Goal: Task Accomplishment & Management: Complete application form

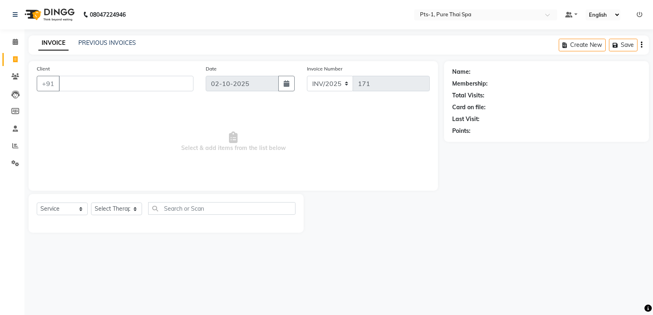
select select "service"
click at [11, 79] on icon at bounding box center [15, 76] width 8 height 6
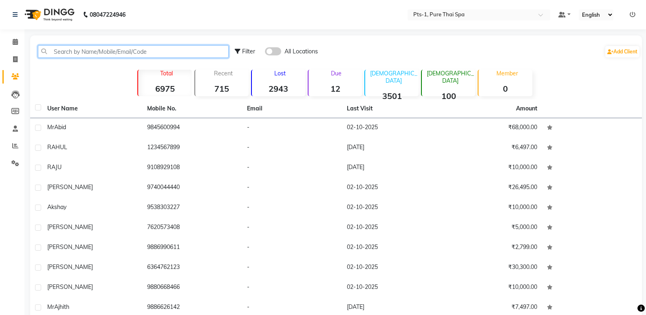
click at [66, 57] on input "text" at bounding box center [133, 51] width 191 height 13
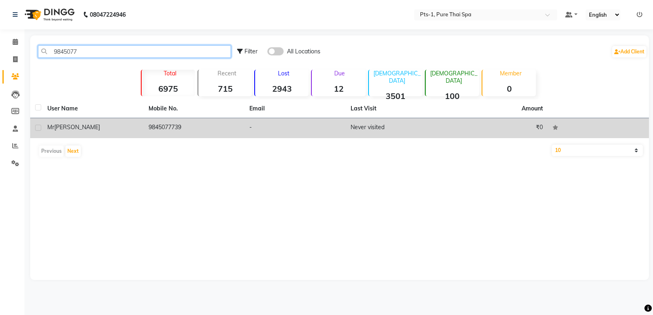
type input "9845077"
click at [230, 134] on td "9845077739" at bounding box center [194, 128] width 101 height 20
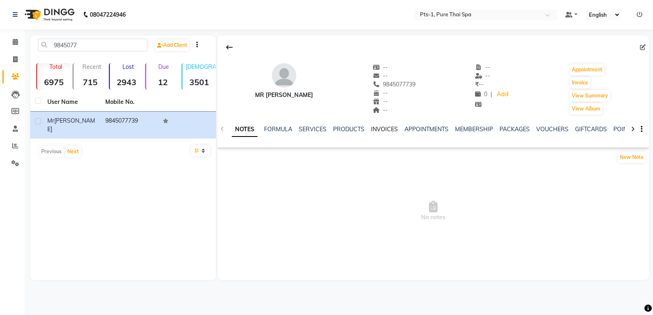
click at [375, 131] on link "INVOICES" at bounding box center [384, 129] width 27 height 7
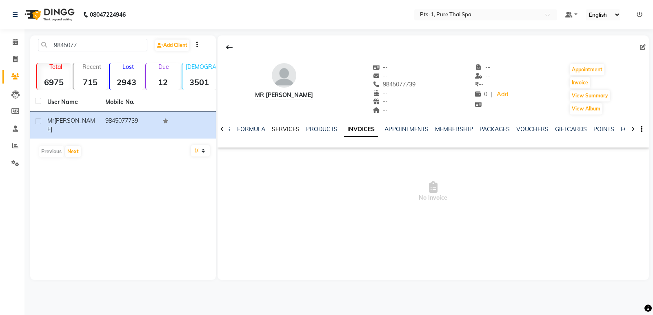
click at [293, 130] on link "SERVICES" at bounding box center [286, 129] width 28 height 7
click at [383, 130] on link "INVOICES" at bounding box center [376, 129] width 27 height 7
click at [279, 128] on link "SERVICES" at bounding box center [286, 129] width 28 height 7
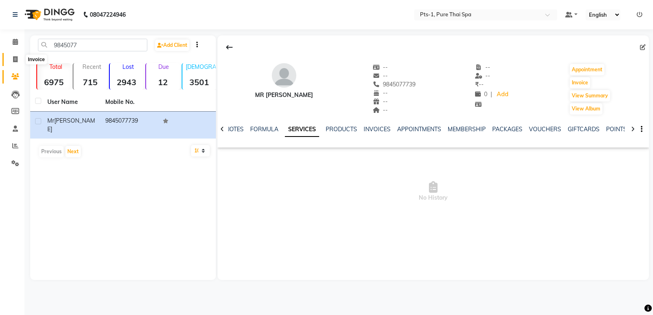
click at [19, 61] on span at bounding box center [15, 59] width 14 height 9
select select "service"
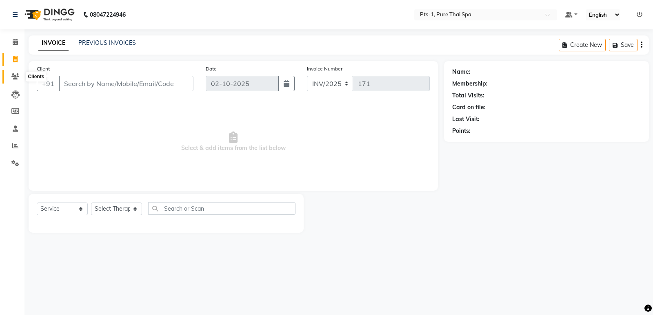
click at [17, 78] on icon at bounding box center [15, 76] width 8 height 6
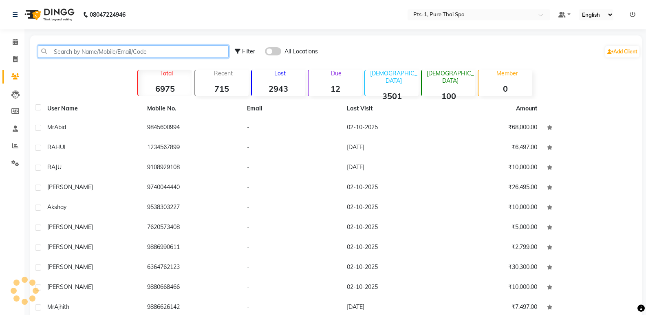
click at [71, 55] on input "text" at bounding box center [133, 51] width 191 height 13
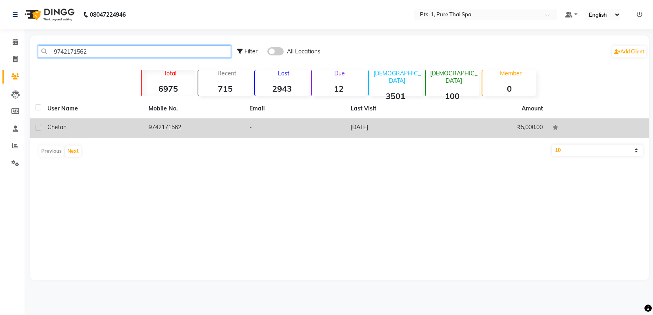
type input "9742171562"
click at [185, 131] on td "9742171562" at bounding box center [194, 128] width 101 height 20
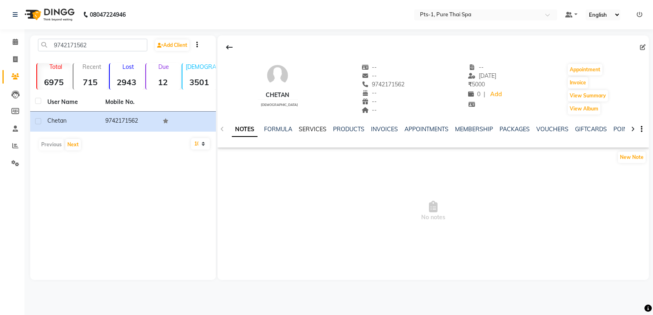
click at [312, 126] on link "SERVICES" at bounding box center [313, 129] width 28 height 7
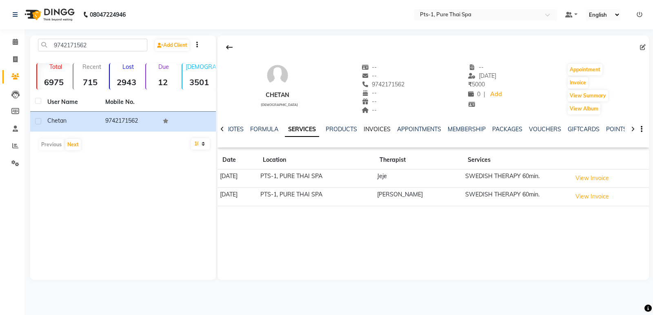
click at [379, 127] on link "INVOICES" at bounding box center [376, 129] width 27 height 7
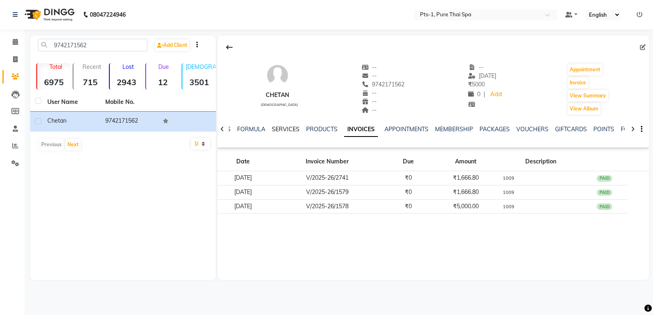
click at [280, 126] on link "SERVICES" at bounding box center [286, 129] width 28 height 7
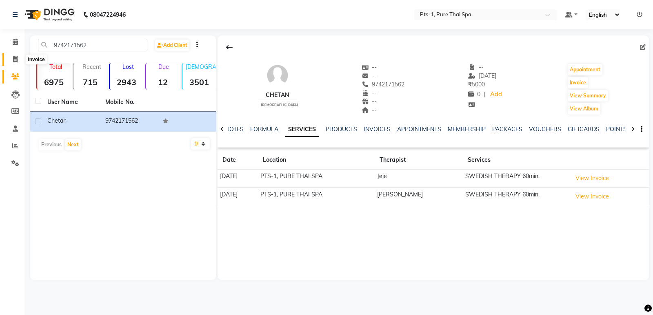
click at [15, 58] on icon at bounding box center [15, 59] width 4 height 6
select select "service"
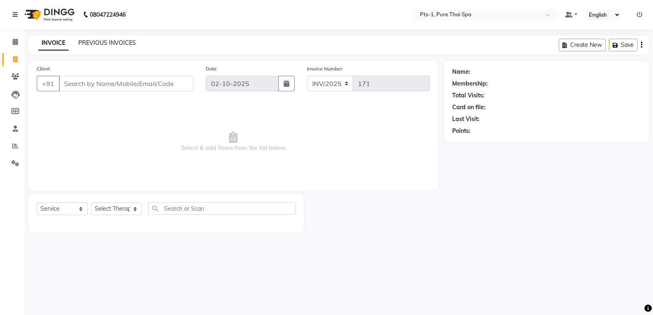
click at [113, 44] on link "PREVIOUS INVOICES" at bounding box center [107, 42] width 58 height 7
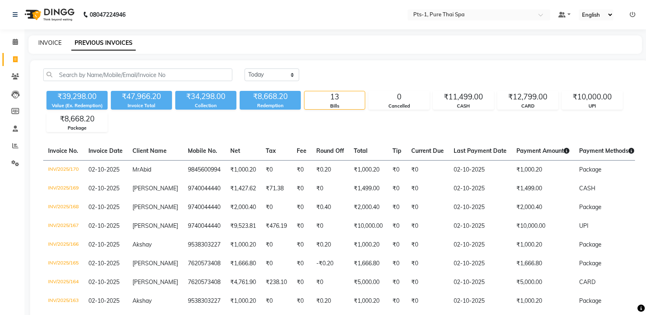
click at [40, 42] on link "INVOICE" at bounding box center [49, 42] width 23 height 7
select select "service"
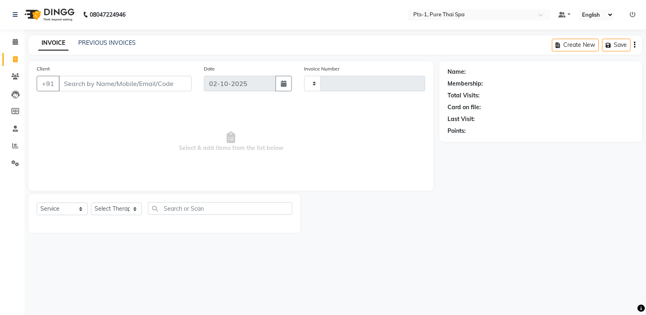
type input "171"
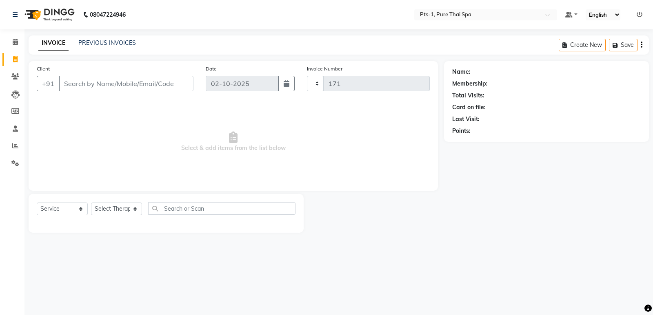
select select "9048"
click at [79, 80] on input "Client" at bounding box center [126, 83] width 135 height 15
click at [102, 86] on input "Client" at bounding box center [126, 83] width 135 height 15
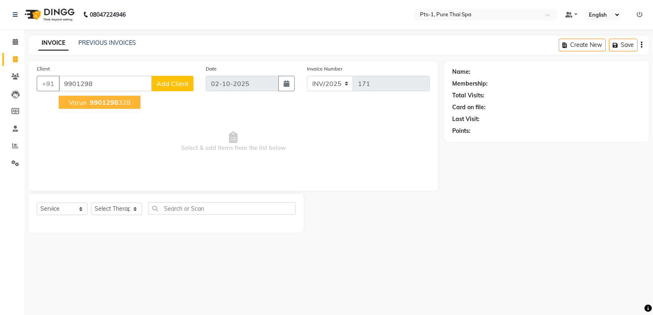
click at [117, 101] on ngb-highlight "9901298 328" at bounding box center [109, 102] width 42 height 8
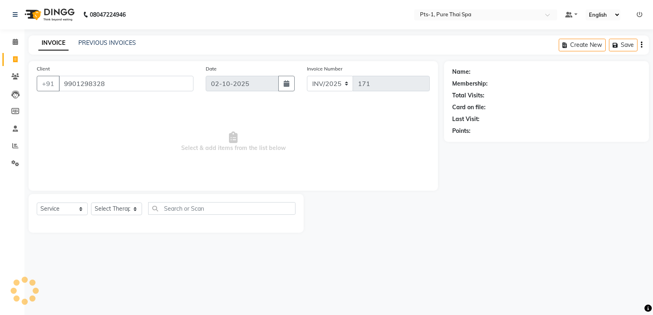
type input "9901298328"
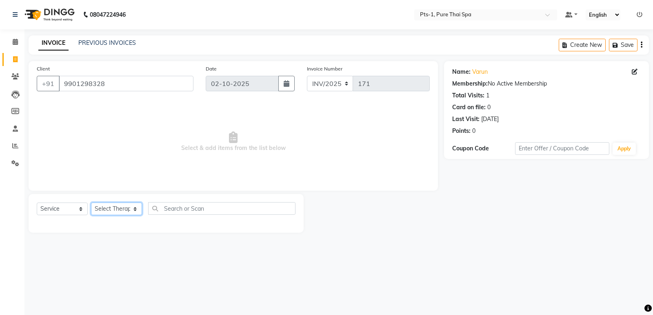
click at [109, 209] on select "Select Therapist [PERSON_NAME] anyone [PERSON_NAME] Jeje [PERSON_NAME] [PERSON_…" at bounding box center [116, 209] width 51 height 13
select select "80827"
click at [91, 203] on select "Select Therapist [PERSON_NAME] anyone [PERSON_NAME] Jeje [PERSON_NAME] [PERSON_…" at bounding box center [116, 209] width 51 height 13
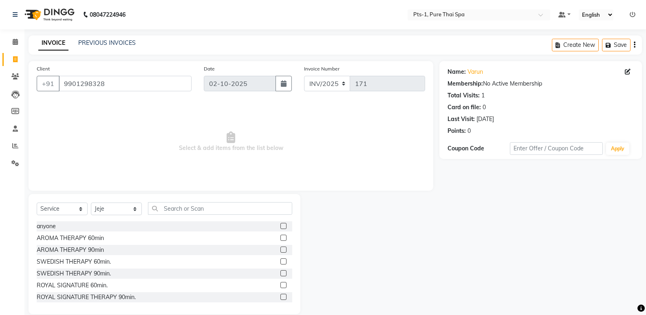
click at [281, 261] on label at bounding box center [284, 262] width 6 height 6
click at [281, 261] on input "checkbox" at bounding box center [283, 261] width 5 height 5
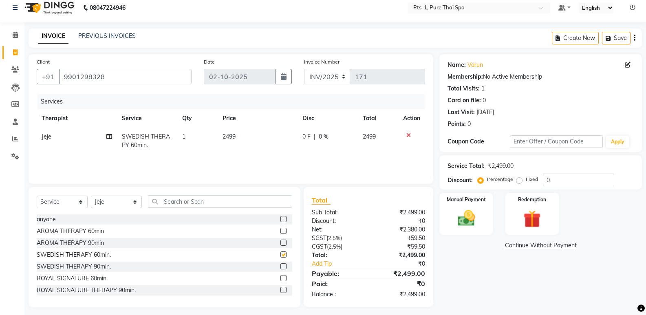
scroll to position [11, 0]
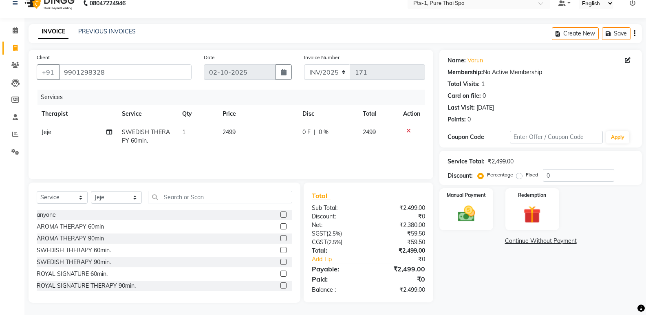
checkbox input "false"
click at [474, 218] on img at bounding box center [466, 214] width 29 height 21
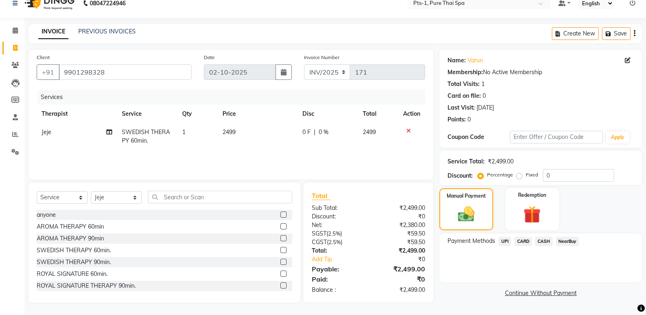
click at [502, 241] on span "UPI" at bounding box center [505, 241] width 13 height 9
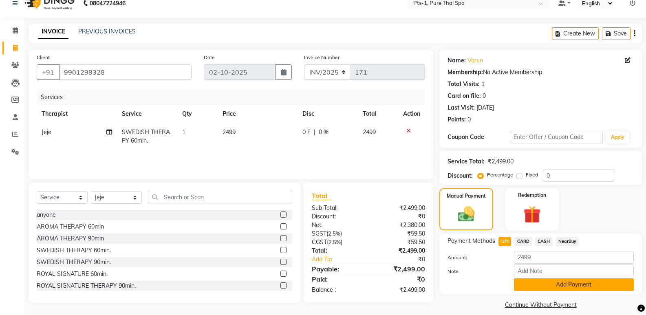
click at [526, 286] on button "Add Payment" at bounding box center [574, 285] width 120 height 13
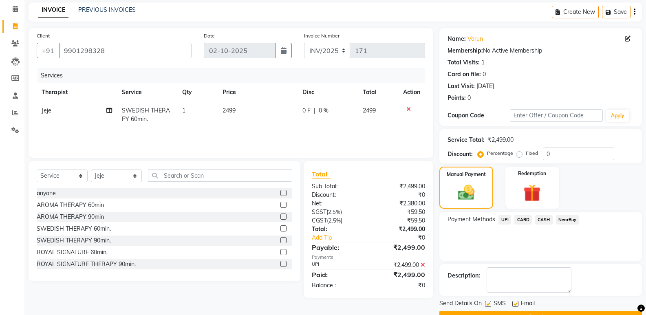
scroll to position [54, 0]
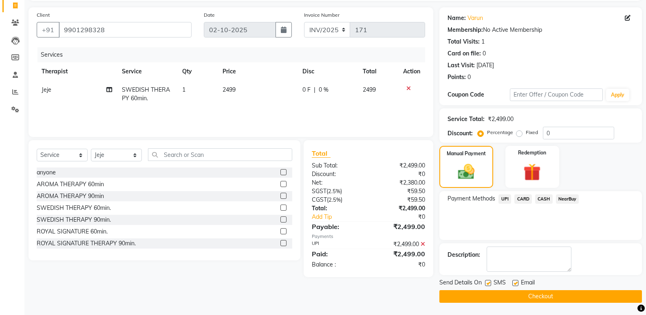
drag, startPoint x: 486, startPoint y: 283, endPoint x: 509, endPoint y: 283, distance: 22.4
click at [487, 283] on label at bounding box center [488, 283] width 6 height 6
click at [487, 283] on input "checkbox" at bounding box center [487, 283] width 5 height 5
checkbox input "false"
click at [516, 282] on label at bounding box center [516, 283] width 6 height 6
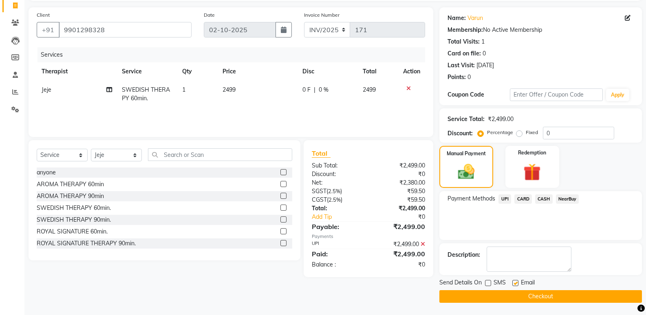
click at [516, 282] on input "checkbox" at bounding box center [515, 283] width 5 height 5
checkbox input "false"
click at [504, 297] on button "Checkout" at bounding box center [541, 296] width 203 height 13
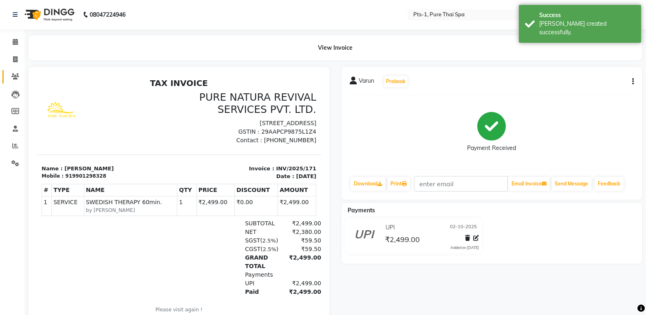
click at [13, 72] on link "Clients" at bounding box center [12, 76] width 20 height 13
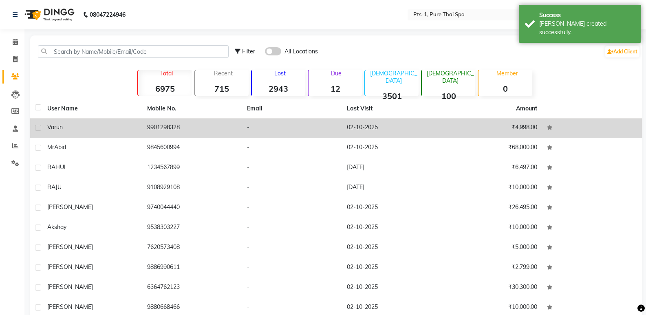
click at [107, 122] on td "Varun" at bounding box center [92, 128] width 100 height 20
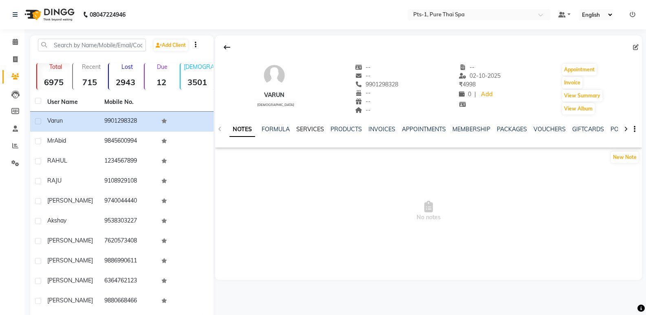
click at [304, 129] on link "SERVICES" at bounding box center [311, 129] width 28 height 7
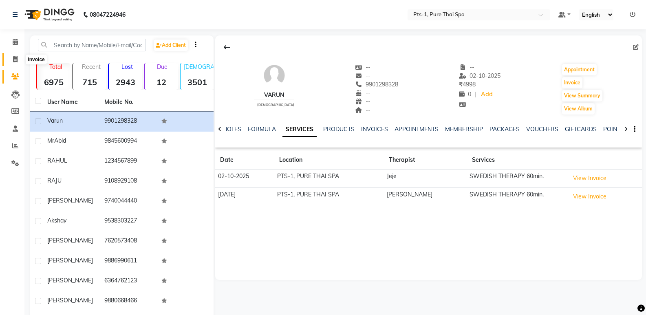
click at [13, 58] on icon at bounding box center [15, 59] width 4 height 6
select select "service"
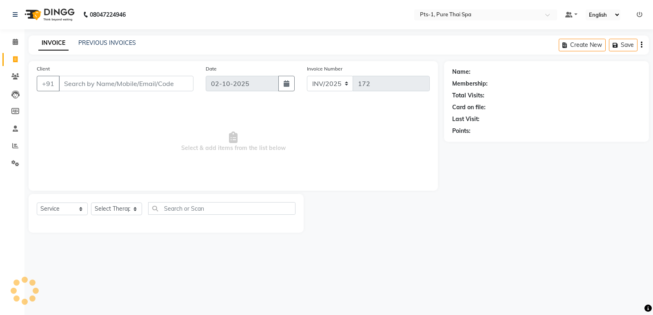
click at [84, 46] on div "PREVIOUS INVOICES" at bounding box center [107, 43] width 58 height 9
click at [96, 42] on link "PREVIOUS INVOICES" at bounding box center [107, 42] width 58 height 7
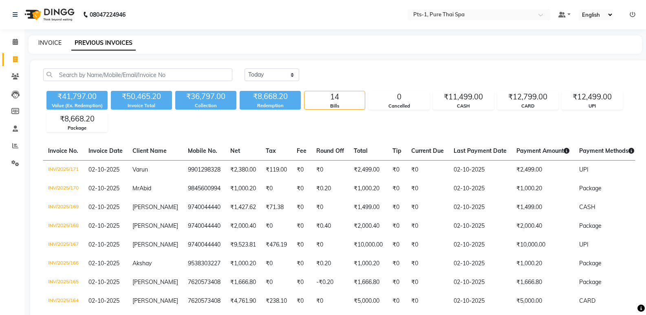
click at [56, 45] on link "INVOICE" at bounding box center [49, 42] width 23 height 7
select select "service"
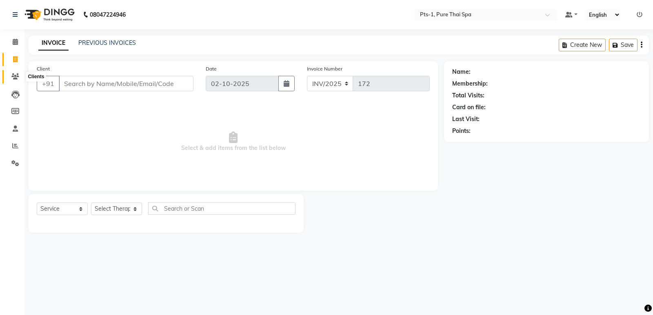
click at [11, 75] on span at bounding box center [15, 76] width 14 height 9
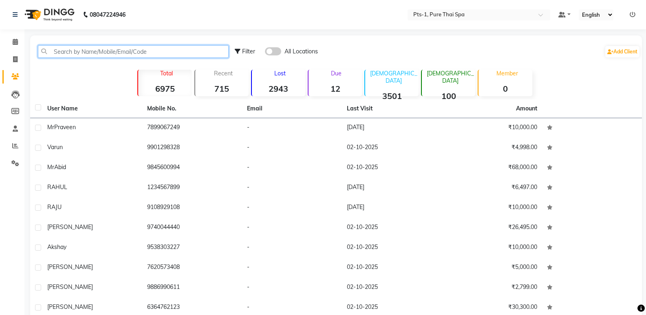
click at [88, 53] on input "text" at bounding box center [133, 51] width 191 height 13
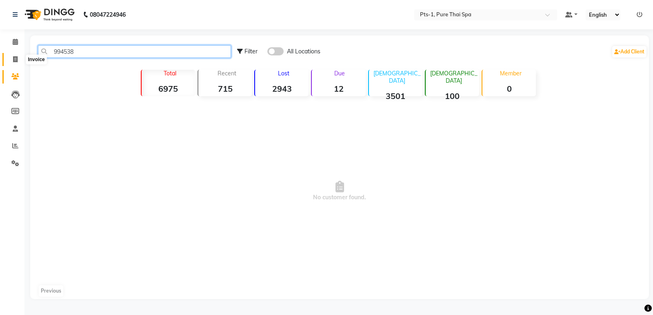
type input "994538"
click at [15, 58] on icon at bounding box center [15, 59] width 4 height 6
select select "service"
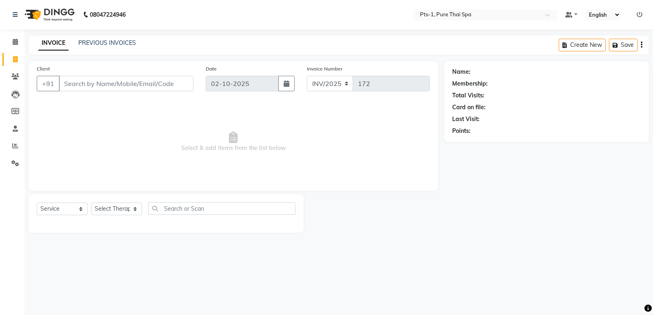
click at [69, 83] on input "Client" at bounding box center [126, 83] width 135 height 15
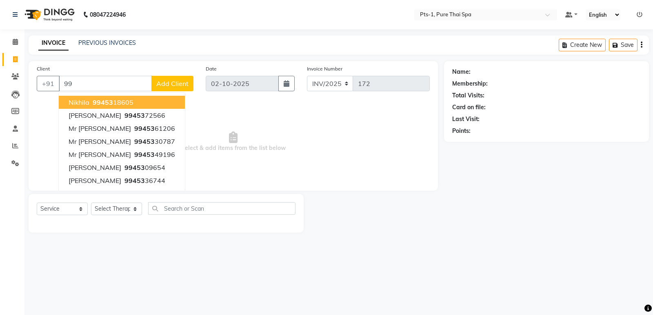
type input "9"
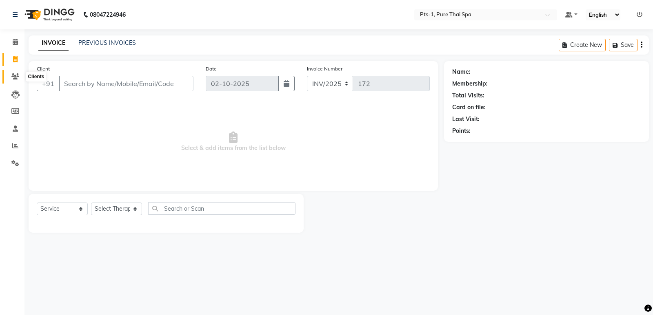
drag, startPoint x: 16, startPoint y: 73, endPoint x: 21, endPoint y: 73, distance: 5.4
click at [16, 73] on icon at bounding box center [15, 76] width 8 height 6
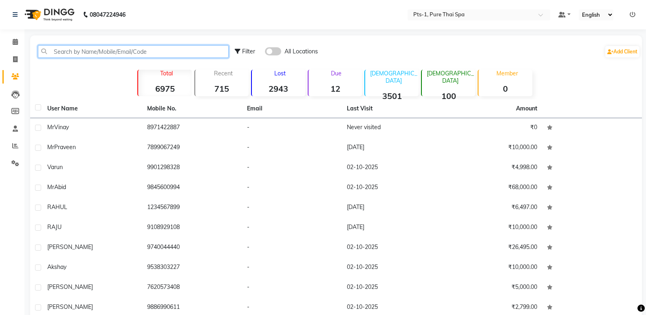
click at [95, 50] on input "text" at bounding box center [133, 51] width 191 height 13
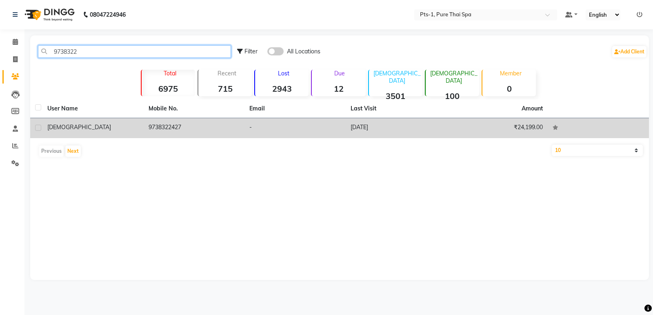
type input "9738322"
click at [182, 129] on td "9738322427" at bounding box center [194, 128] width 101 height 20
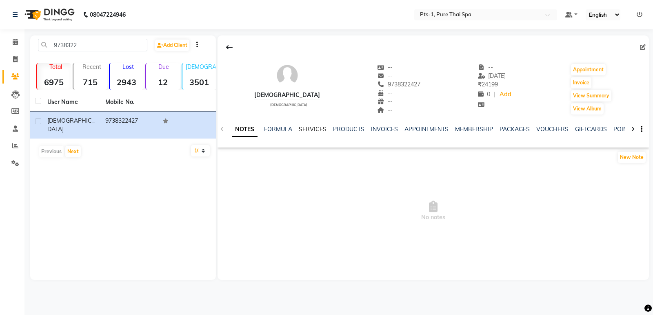
click at [314, 127] on link "SERVICES" at bounding box center [313, 129] width 28 height 7
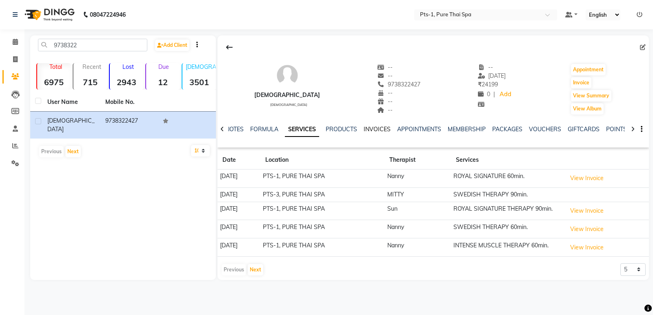
click at [378, 131] on link "INVOICES" at bounding box center [376, 129] width 27 height 7
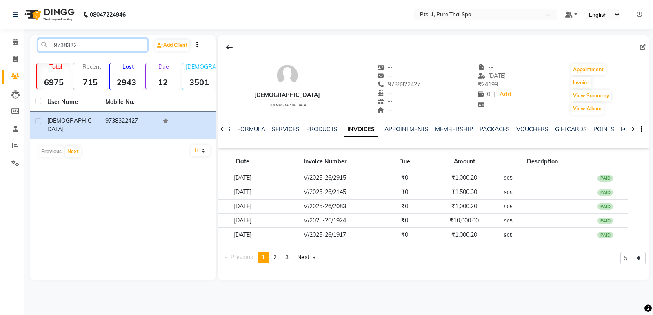
drag, startPoint x: 77, startPoint y: 46, endPoint x: 46, endPoint y: 42, distance: 30.8
click at [46, 42] on input "9738322" at bounding box center [92, 45] width 109 height 13
click at [14, 59] on icon at bounding box center [15, 59] width 4 height 6
select select "service"
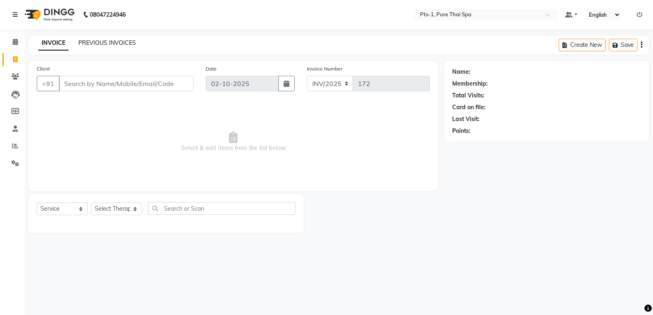
click at [95, 45] on link "PREVIOUS INVOICES" at bounding box center [107, 42] width 58 height 7
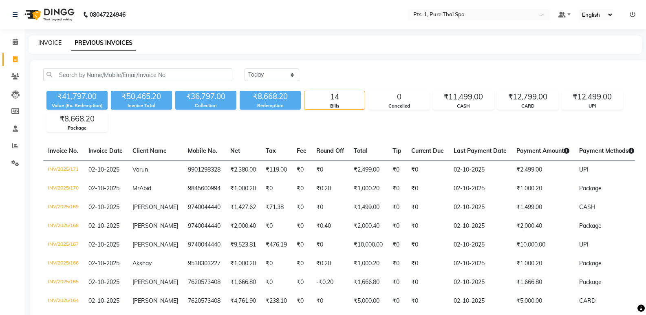
click at [40, 42] on link "INVOICE" at bounding box center [49, 42] width 23 height 7
select select "service"
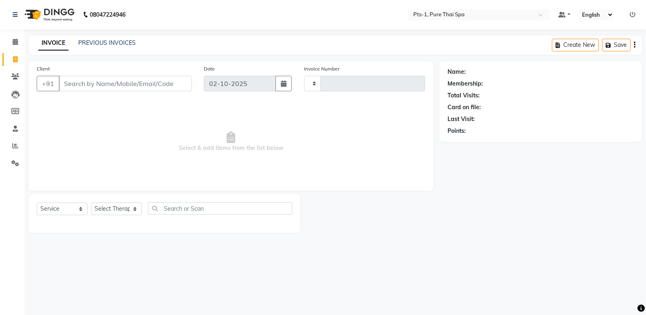
type input "172"
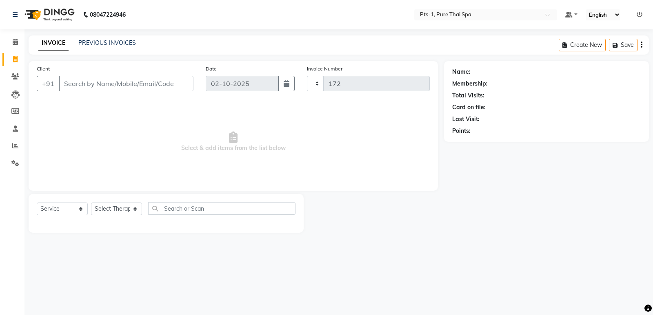
select select "9048"
click at [16, 59] on icon at bounding box center [15, 59] width 4 height 6
select select "service"
click at [19, 41] on span at bounding box center [15, 42] width 14 height 9
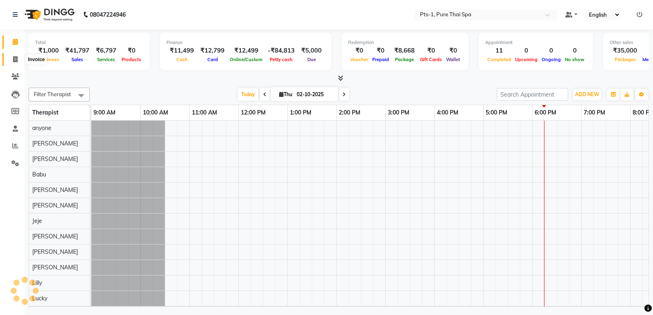
click at [13, 59] on icon at bounding box center [15, 59] width 4 height 6
select select "service"
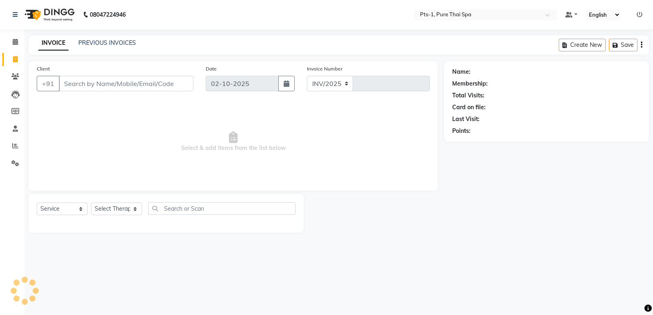
select select "9048"
type input "172"
click at [104, 39] on link "PREVIOUS INVOICES" at bounding box center [107, 42] width 58 height 7
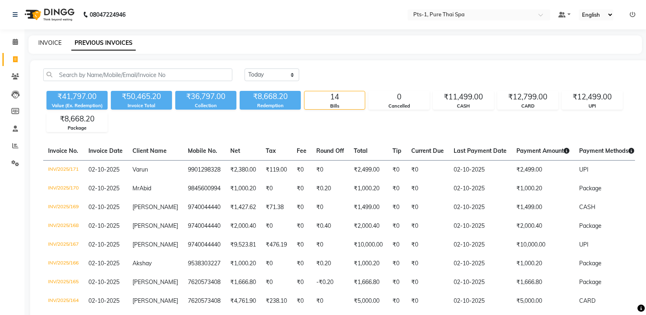
click at [51, 43] on link "INVOICE" at bounding box center [49, 42] width 23 height 7
select select "service"
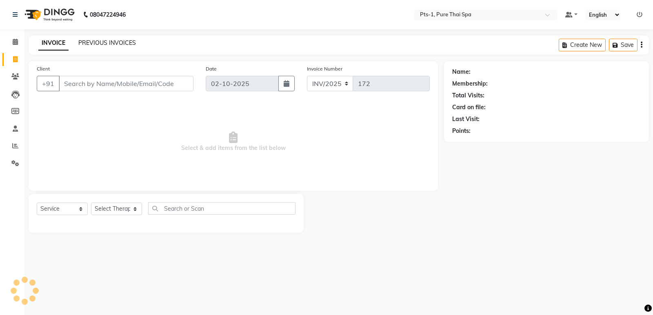
click at [106, 43] on link "PREVIOUS INVOICES" at bounding box center [107, 42] width 58 height 7
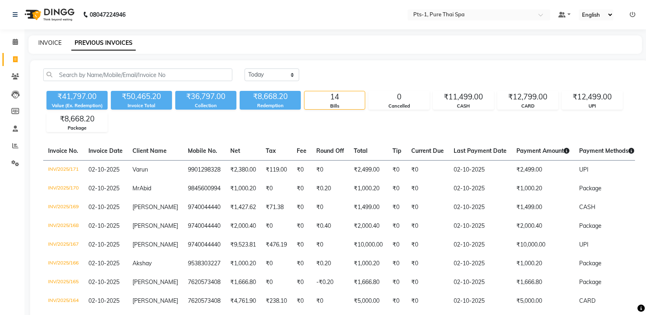
click at [54, 42] on link "INVOICE" at bounding box center [49, 42] width 23 height 7
select select "service"
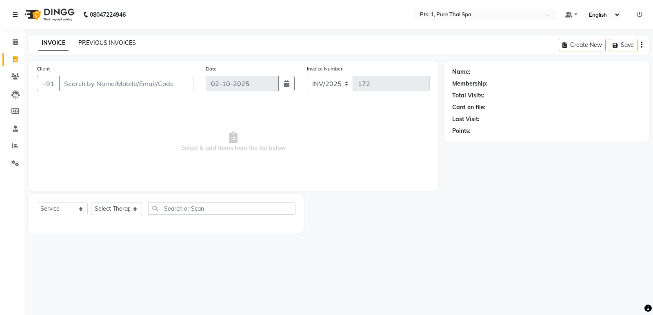
click at [100, 41] on link "PREVIOUS INVOICES" at bounding box center [107, 42] width 58 height 7
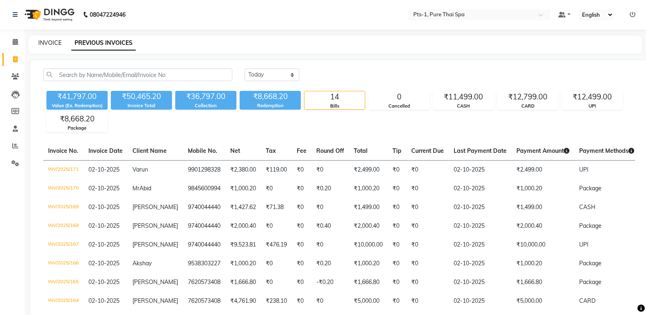
click at [49, 42] on link "INVOICE" at bounding box center [49, 42] width 23 height 7
select select "service"
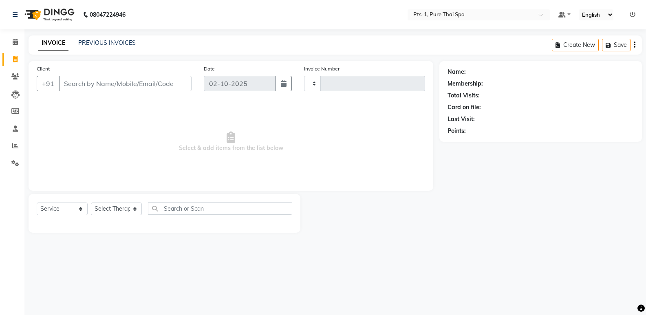
type input "172"
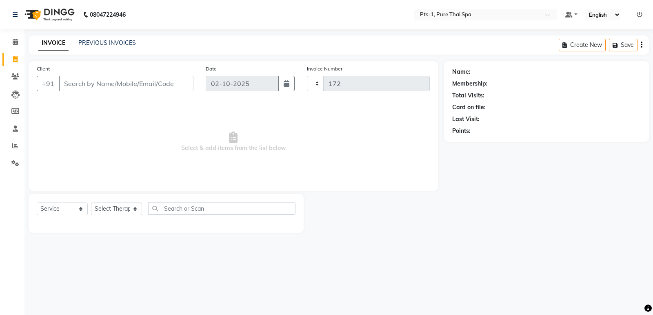
select select "9048"
click at [15, 39] on icon at bounding box center [15, 42] width 5 height 6
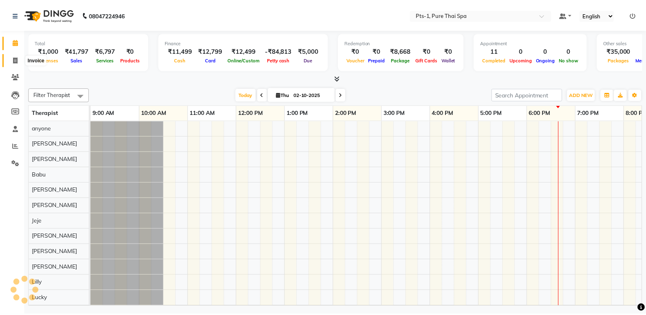
scroll to position [0, 80]
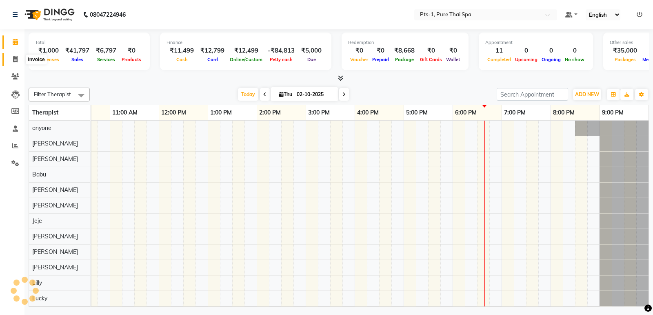
click at [14, 59] on icon at bounding box center [15, 59] width 4 height 6
select select "service"
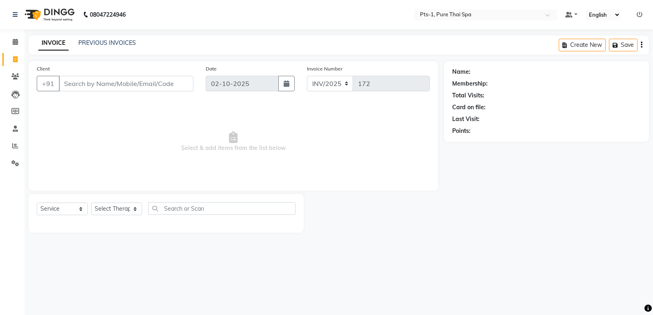
click at [73, 79] on input "Client" at bounding box center [126, 83] width 135 height 15
click at [94, 44] on link "PREVIOUS INVOICES" at bounding box center [107, 42] width 58 height 7
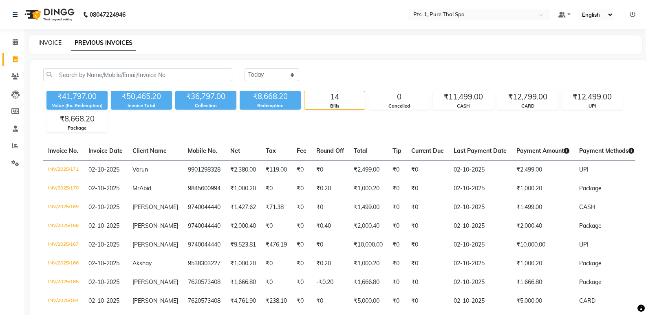
click at [44, 42] on link "INVOICE" at bounding box center [49, 42] width 23 height 7
select select "service"
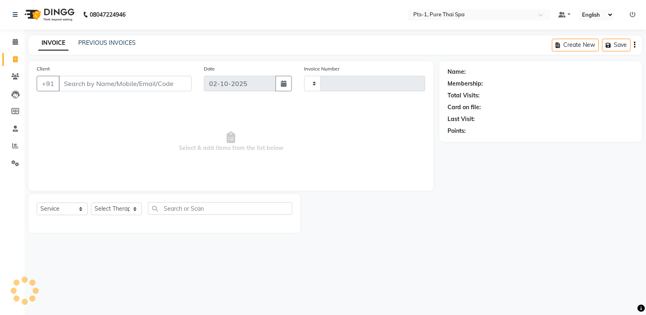
type input "172"
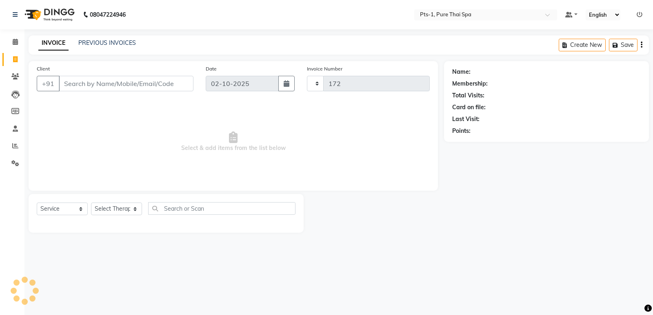
select select "9048"
click at [66, 119] on span "Select & add items from the list below" at bounding box center [233, 142] width 393 height 82
click at [72, 81] on input "Client" at bounding box center [126, 83] width 135 height 15
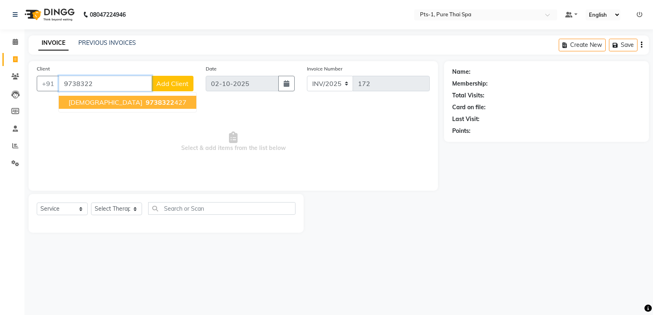
click at [146, 104] on span "9738322" at bounding box center [160, 102] width 29 height 8
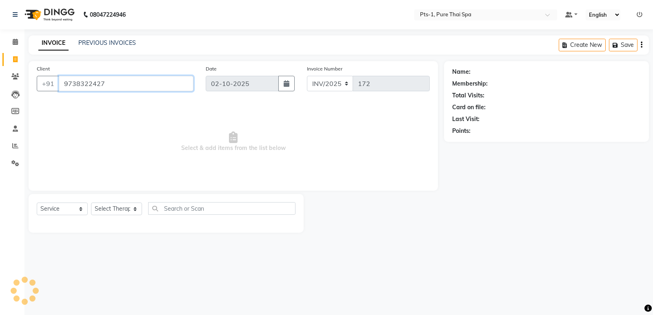
type input "9738322427"
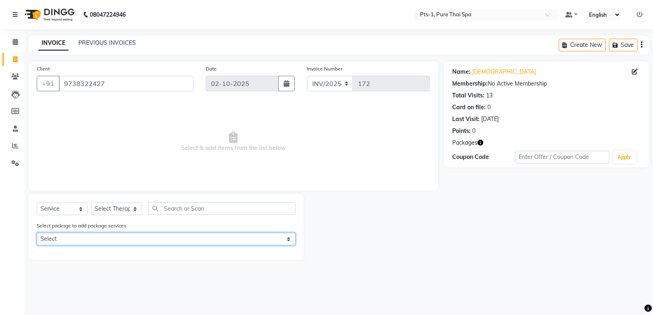
click at [109, 243] on select "Select PTS PACKAGE (10K) 10 SERVICES PTS PACKAGE (10K) 10 SERVICES" at bounding box center [166, 239] width 259 height 13
select select "1: Object"
click at [37, 233] on select "Select PTS PACKAGE (10K) 10 SERVICES PTS PACKAGE (10K) 10 SERVICES" at bounding box center [166, 239] width 259 height 13
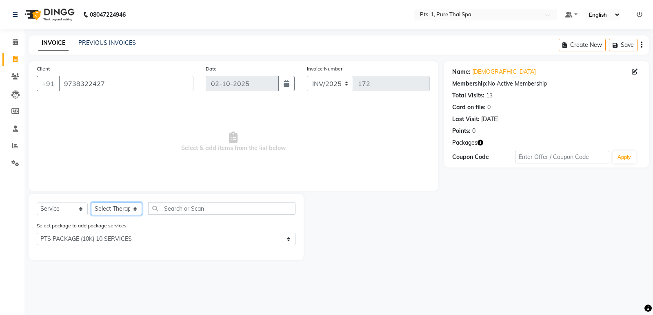
drag, startPoint x: 115, startPoint y: 212, endPoint x: 115, endPoint y: 206, distance: 5.7
click at [115, 211] on select "Select Therapist [PERSON_NAME] anyone [PERSON_NAME] Jeje [PERSON_NAME] [PERSON_…" at bounding box center [116, 209] width 51 height 13
select select "88349"
click at [91, 203] on select "Select Therapist [PERSON_NAME] anyone [PERSON_NAME] Jeje [PERSON_NAME] [PERSON_…" at bounding box center [116, 209] width 51 height 13
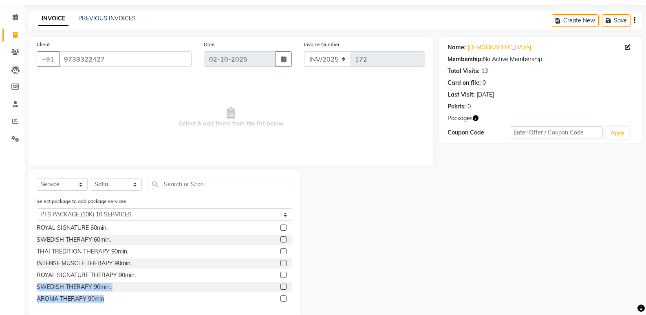
scroll to position [39, 0]
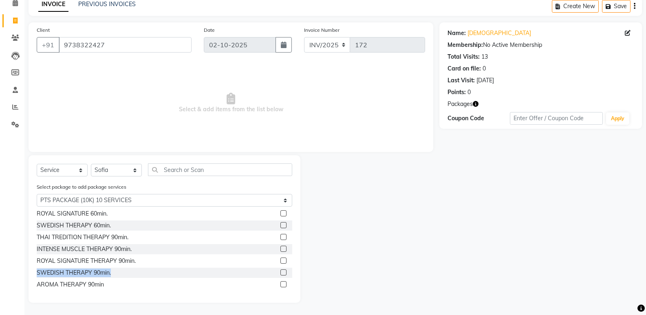
drag, startPoint x: 279, startPoint y: 298, endPoint x: 278, endPoint y: 271, distance: 27.0
click at [278, 271] on div "AROMA THERAPY 60min THAI TREDITION THERAPY 60min. INTENSE MUSCLE THERAPY 60min.…" at bounding box center [165, 251] width 256 height 82
click at [281, 274] on label at bounding box center [284, 273] width 6 height 6
click at [281, 274] on input "checkbox" at bounding box center [283, 272] width 5 height 5
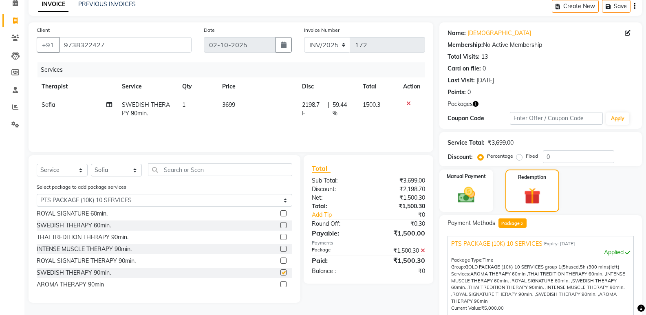
checkbox input "false"
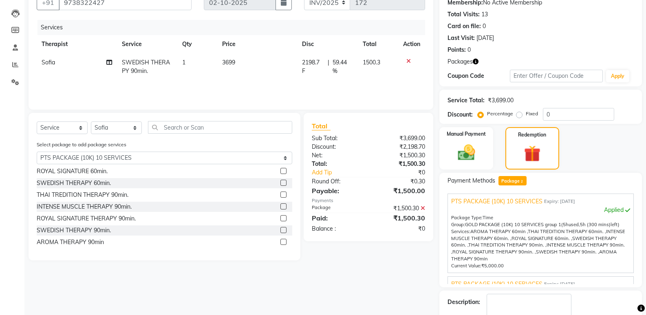
scroll to position [128, 0]
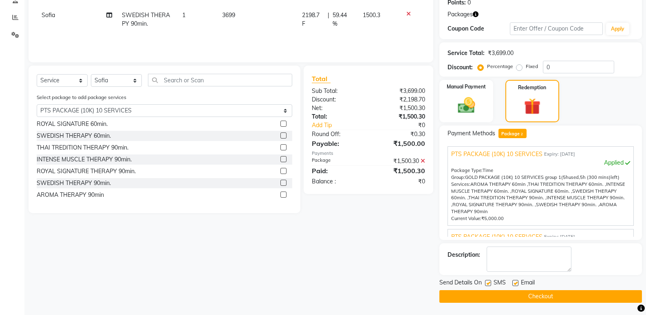
click at [488, 285] on label at bounding box center [488, 283] width 6 height 6
click at [488, 285] on input "checkbox" at bounding box center [487, 283] width 5 height 5
checkbox input "false"
click at [516, 282] on label at bounding box center [516, 283] width 6 height 6
click at [516, 282] on input "checkbox" at bounding box center [515, 283] width 5 height 5
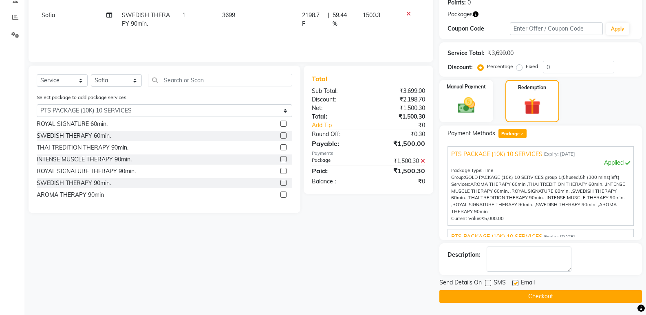
checkbox input "false"
click at [507, 265] on textarea at bounding box center [529, 259] width 85 height 25
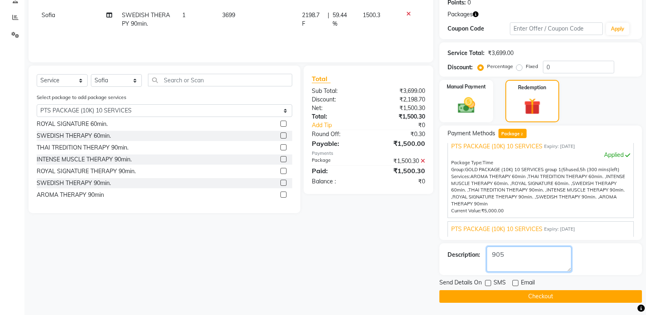
type textarea "905"
click at [507, 295] on button "Checkout" at bounding box center [541, 296] width 203 height 13
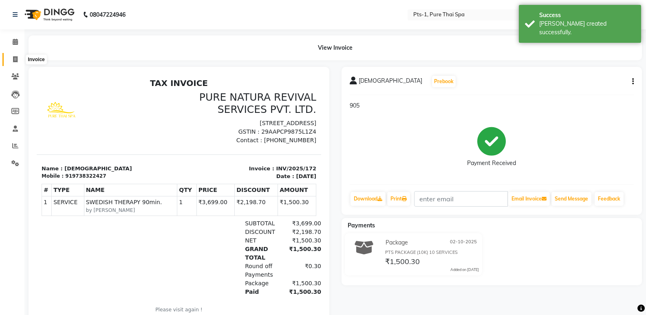
click at [11, 57] on span at bounding box center [15, 59] width 14 height 9
select select "service"
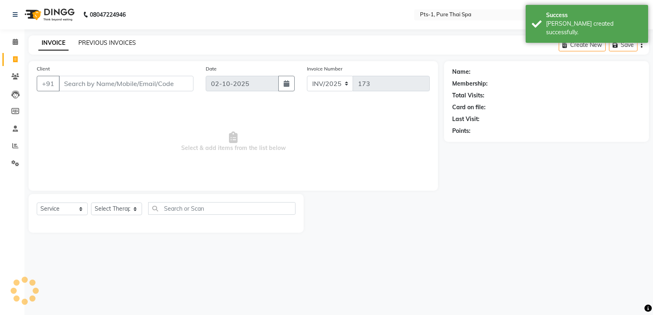
click at [95, 45] on link "PREVIOUS INVOICES" at bounding box center [107, 42] width 58 height 7
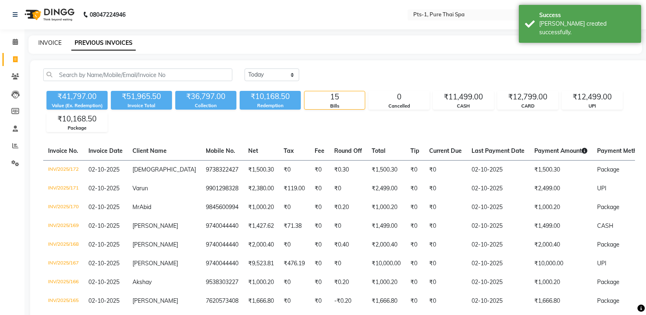
click at [43, 40] on link "INVOICE" at bounding box center [49, 42] width 23 height 7
select select "service"
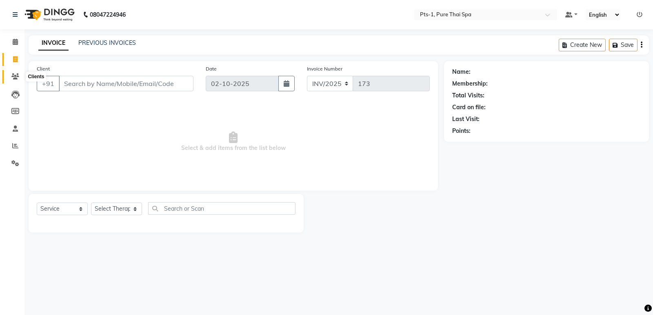
click at [16, 74] on icon at bounding box center [15, 76] width 8 height 6
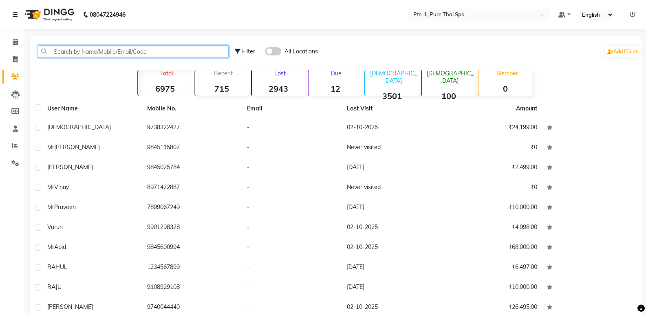
click at [75, 51] on input "text" at bounding box center [133, 51] width 191 height 13
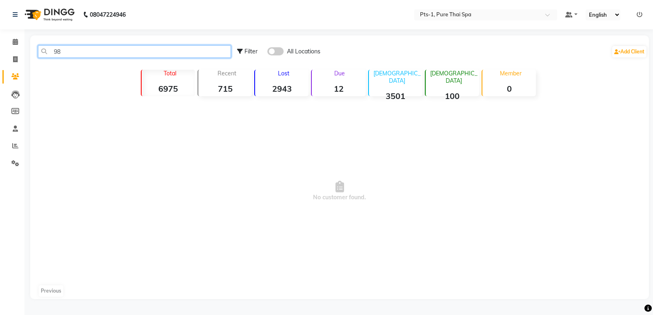
type input "9"
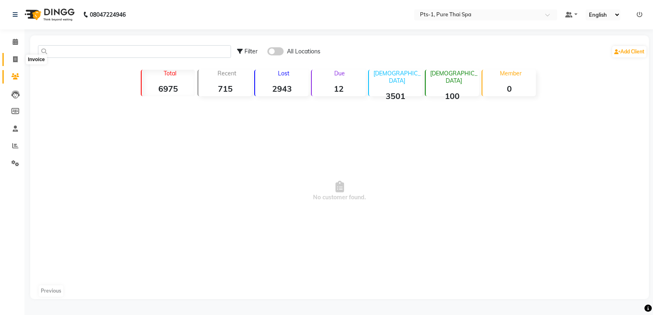
click at [13, 60] on icon at bounding box center [15, 59] width 4 height 6
select select "service"
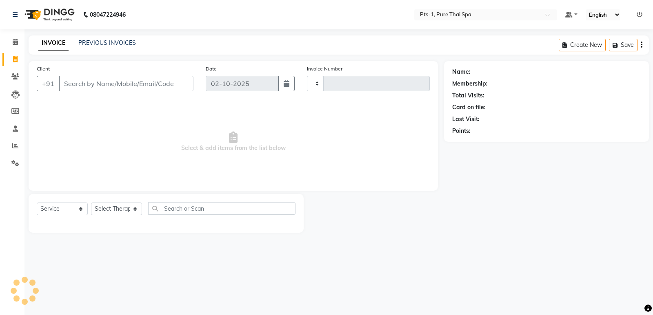
type input "173"
select select "9048"
click at [91, 42] on link "PREVIOUS INVOICES" at bounding box center [107, 42] width 58 height 7
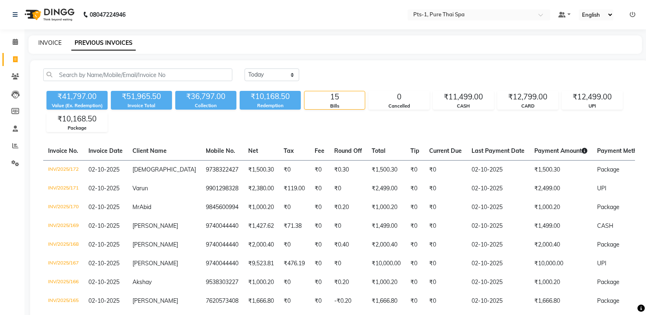
click at [56, 44] on link "INVOICE" at bounding box center [49, 42] width 23 height 7
select select "service"
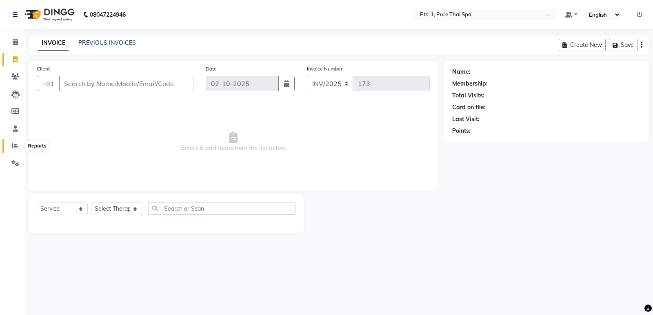
click at [14, 144] on icon at bounding box center [15, 146] width 6 height 6
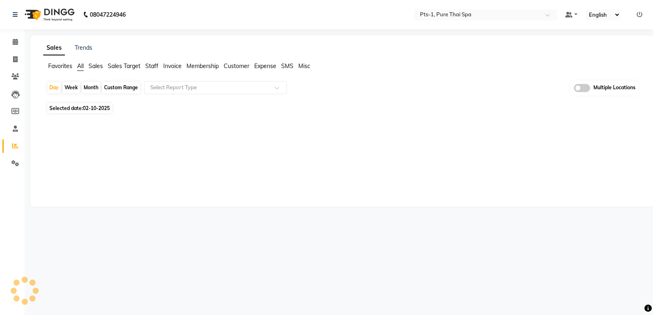
click at [94, 86] on div "Month" at bounding box center [91, 87] width 19 height 11
select select "10"
select select "2025"
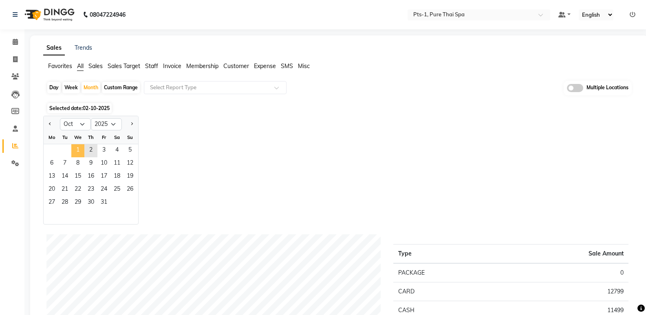
click at [72, 149] on span "1" at bounding box center [77, 150] width 13 height 13
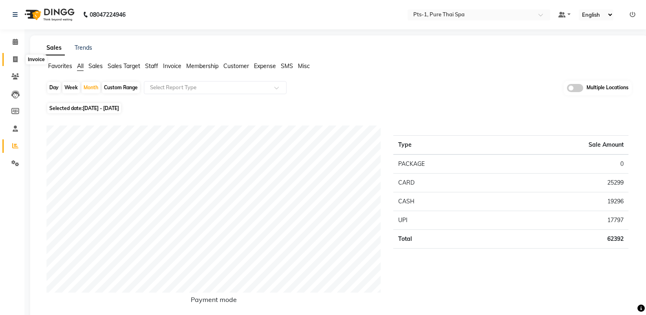
click at [13, 60] on span at bounding box center [15, 59] width 14 height 9
select select "service"
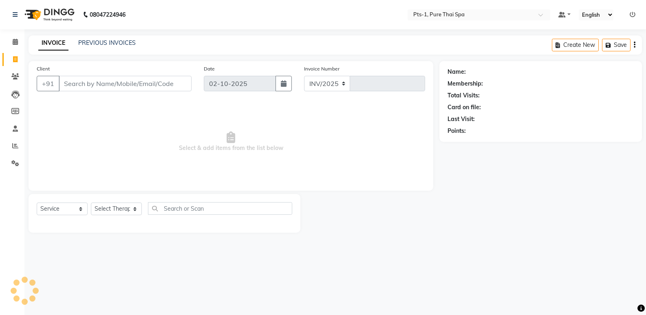
select select "9048"
type input "173"
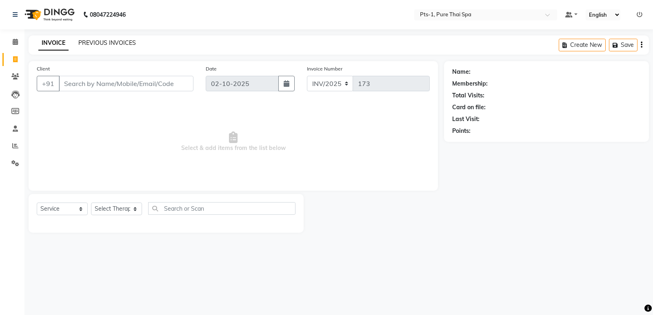
click at [97, 41] on link "PREVIOUS INVOICES" at bounding box center [107, 42] width 58 height 7
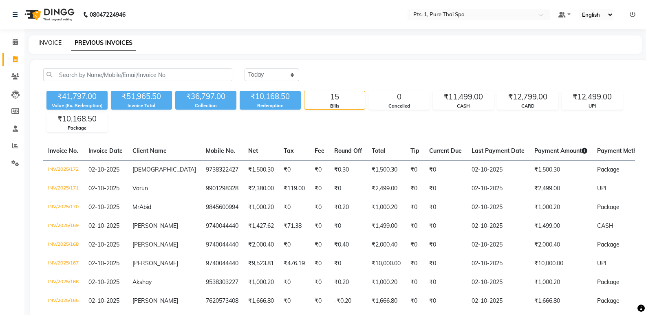
click at [50, 42] on link "INVOICE" at bounding box center [49, 42] width 23 height 7
select select "service"
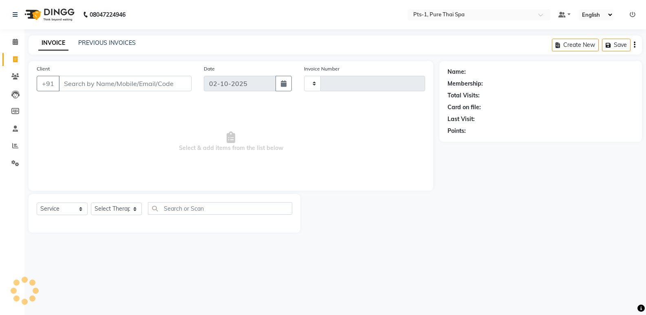
type input "173"
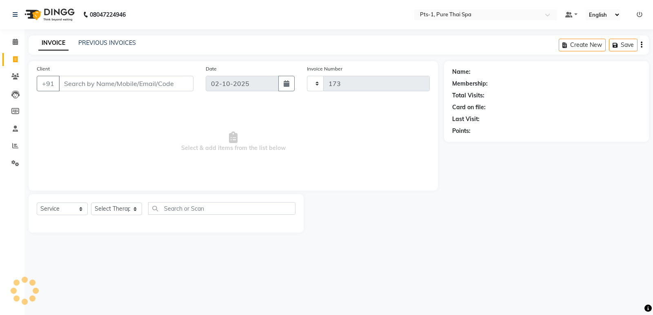
select select "9048"
click at [101, 40] on link "PREVIOUS INVOICES" at bounding box center [107, 42] width 58 height 7
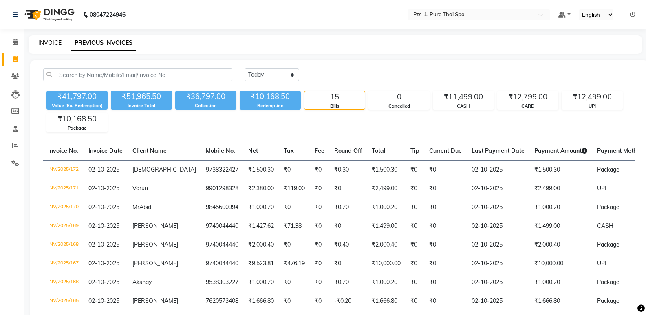
click at [44, 44] on link "INVOICE" at bounding box center [49, 42] width 23 height 7
select select "service"
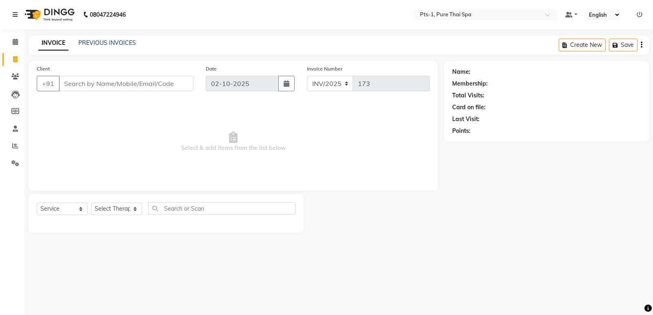
click at [95, 85] on input "Client" at bounding box center [126, 83] width 135 height 15
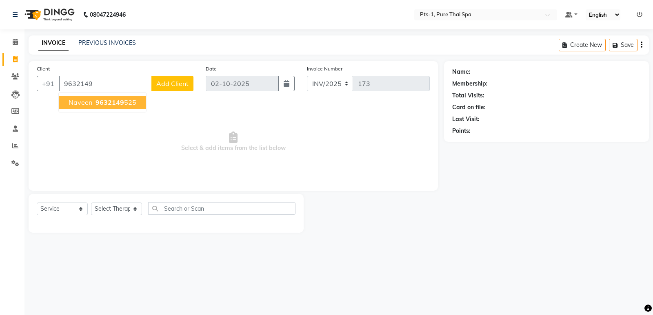
click at [108, 103] on span "9632149" at bounding box center [109, 102] width 29 height 8
type input "9632149525"
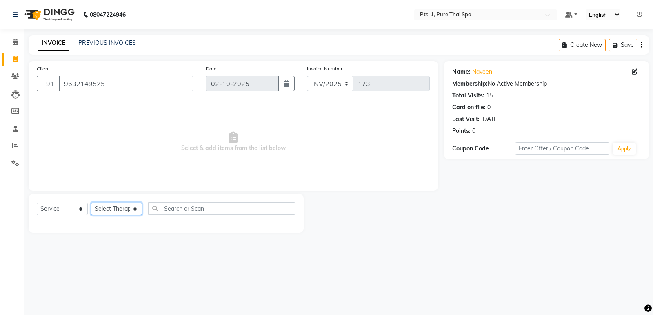
click at [120, 213] on select "Select Therapist [PERSON_NAME] anyone [PERSON_NAME] Jeje [PERSON_NAME] [PERSON_…" at bounding box center [116, 209] width 51 height 13
select select "91269"
click at [91, 203] on select "Select Therapist [PERSON_NAME] anyone [PERSON_NAME] Jeje [PERSON_NAME] [PERSON_…" at bounding box center [116, 209] width 51 height 13
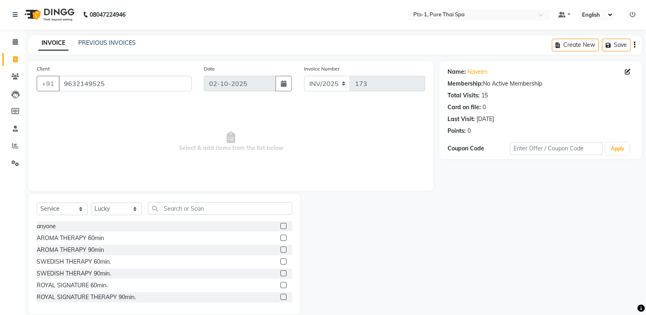
click at [281, 263] on label at bounding box center [284, 262] width 6 height 6
click at [281, 263] on input "checkbox" at bounding box center [283, 261] width 5 height 5
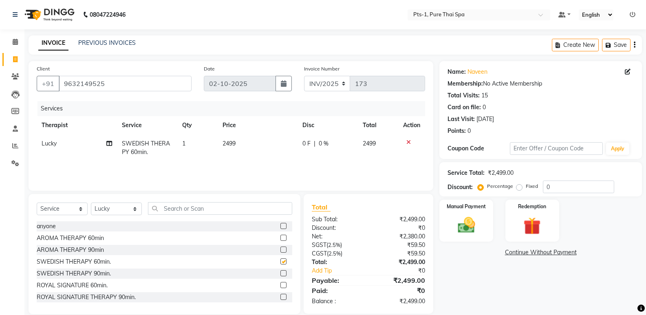
checkbox input "false"
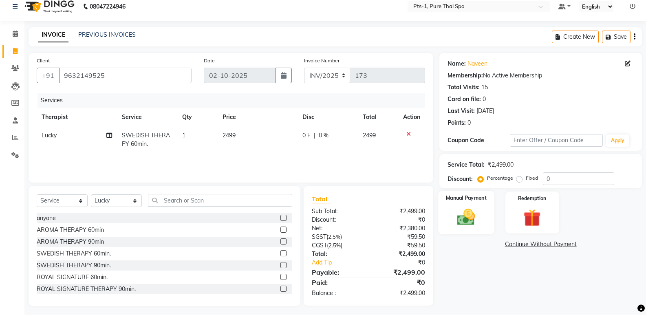
scroll to position [11, 0]
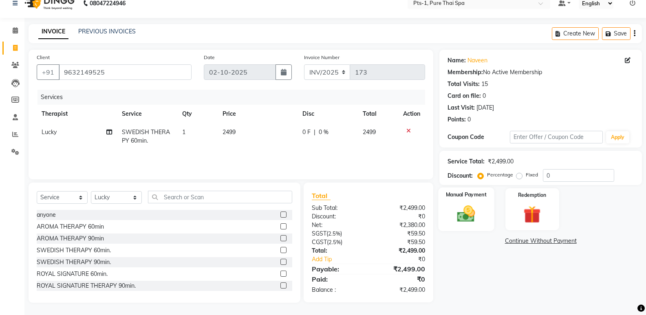
click at [468, 206] on img at bounding box center [466, 214] width 29 height 21
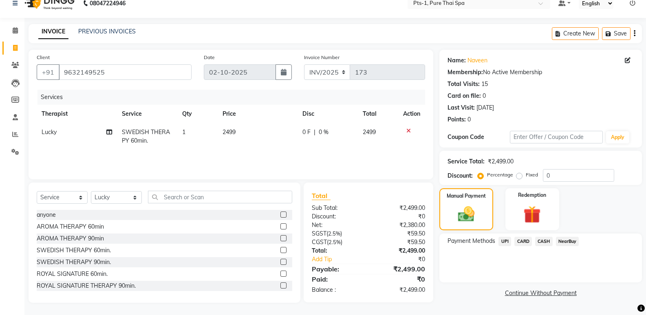
click at [508, 243] on span "UPI" at bounding box center [505, 241] width 13 height 9
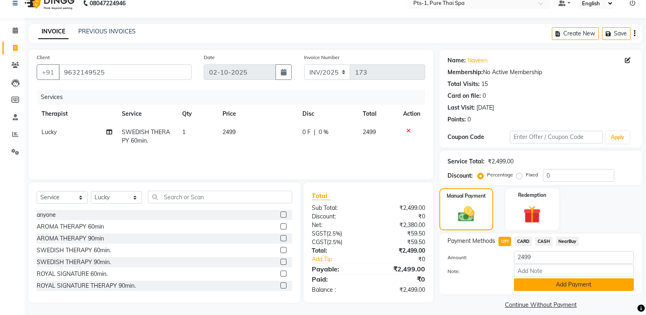
click at [550, 284] on button "Add Payment" at bounding box center [574, 285] width 120 height 13
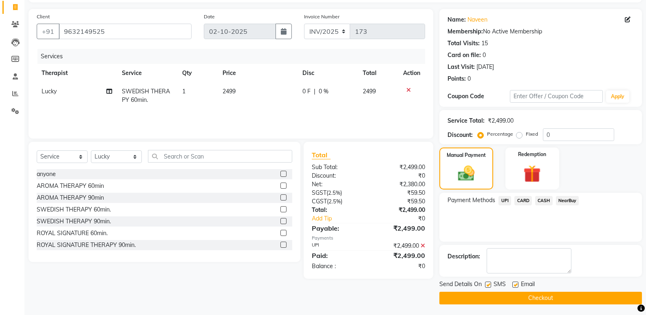
scroll to position [54, 0]
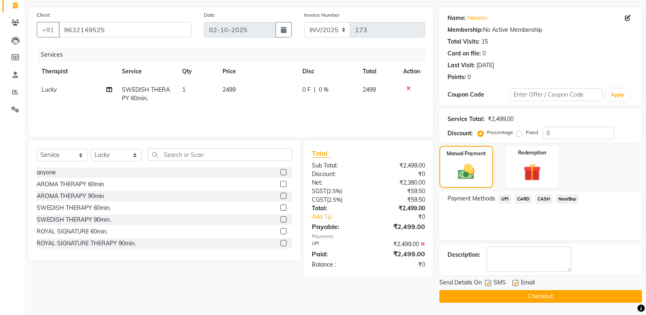
click at [516, 284] on label at bounding box center [516, 283] width 6 height 6
click at [516, 284] on input "checkbox" at bounding box center [515, 283] width 5 height 5
checkbox input "false"
click at [488, 284] on label at bounding box center [488, 283] width 6 height 6
click at [488, 284] on input "checkbox" at bounding box center [487, 283] width 5 height 5
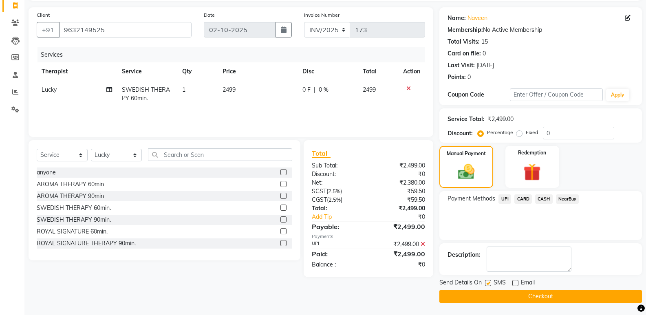
checkbox input "false"
click at [496, 297] on button "Checkout" at bounding box center [541, 296] width 203 height 13
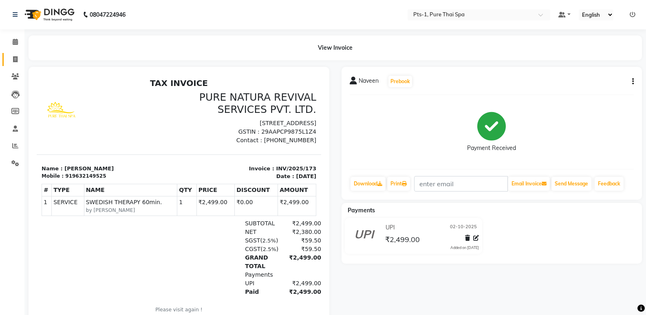
click at [18, 64] on span at bounding box center [15, 59] width 14 height 9
select select "service"
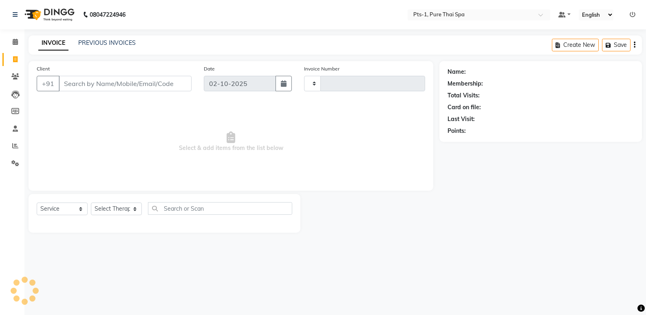
type input "174"
select select "9048"
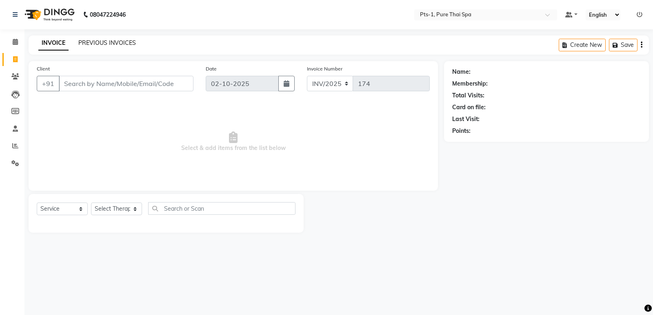
click at [94, 39] on link "PREVIOUS INVOICES" at bounding box center [107, 42] width 58 height 7
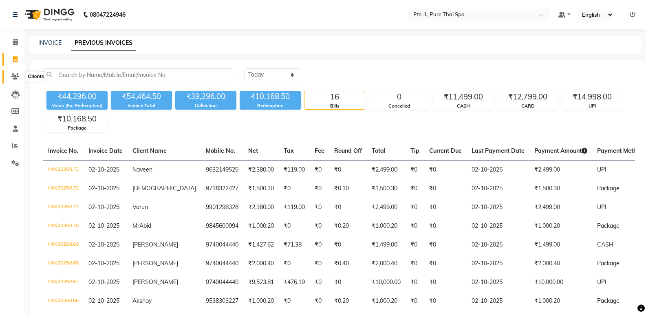
click at [16, 77] on icon at bounding box center [15, 76] width 8 height 6
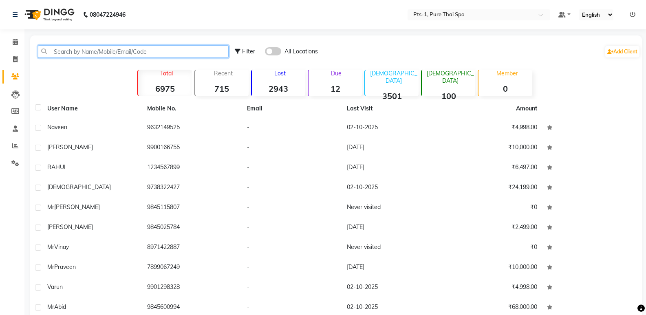
click at [81, 51] on input "text" at bounding box center [133, 51] width 191 height 13
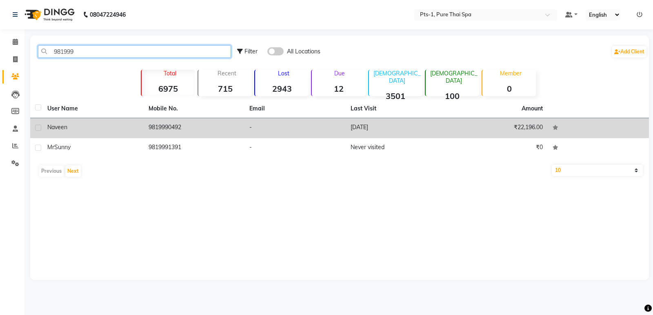
type input "981999"
click at [172, 126] on td "9819990492" at bounding box center [194, 128] width 101 height 20
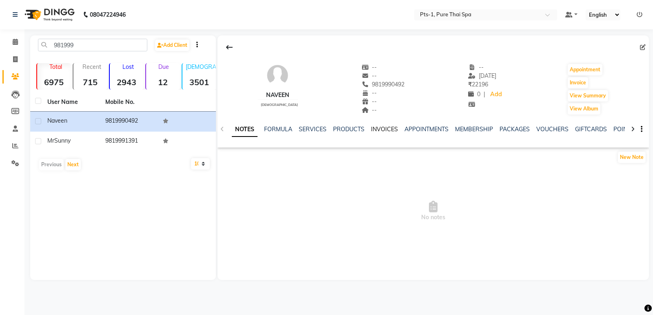
click at [388, 130] on link "INVOICES" at bounding box center [384, 129] width 27 height 7
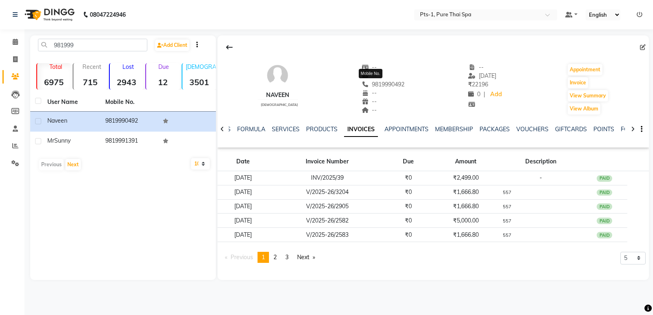
drag, startPoint x: 401, startPoint y: 85, endPoint x: 332, endPoint y: 78, distance: 68.8
click at [347, 80] on div "Naveen [DEMOGRAPHIC_DATA] -- -- [PHONE_NUMBER] Mobile No. -- -- -- -- [DATE] ₹ …" at bounding box center [432, 85] width 431 height 60
click at [392, 66] on div "--" at bounding box center [382, 67] width 43 height 9
drag, startPoint x: 396, startPoint y: 83, endPoint x: 356, endPoint y: 85, distance: 40.0
click at [356, 85] on div "Naveen [DEMOGRAPHIC_DATA] -- -- [PHONE_NUMBER] Mobile No. -- -- -- -- [DATE] ₹ …" at bounding box center [432, 85] width 431 height 60
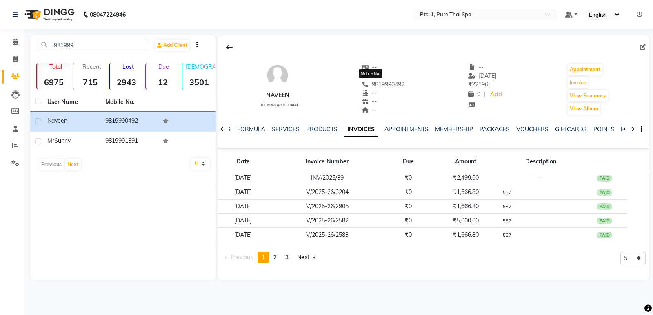
copy span "9819990492"
click at [13, 57] on icon at bounding box center [15, 59] width 4 height 6
select select "service"
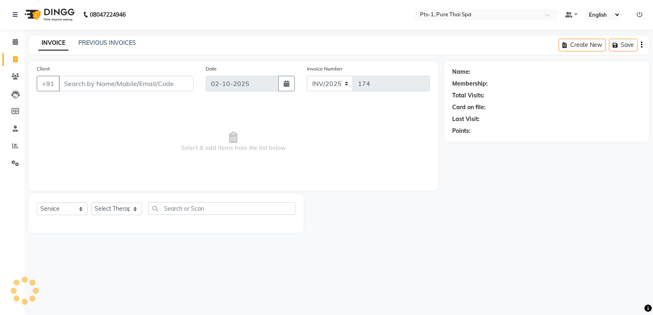
click at [111, 84] on input "Client" at bounding box center [126, 83] width 135 height 15
click at [12, 45] on span at bounding box center [15, 42] width 14 height 9
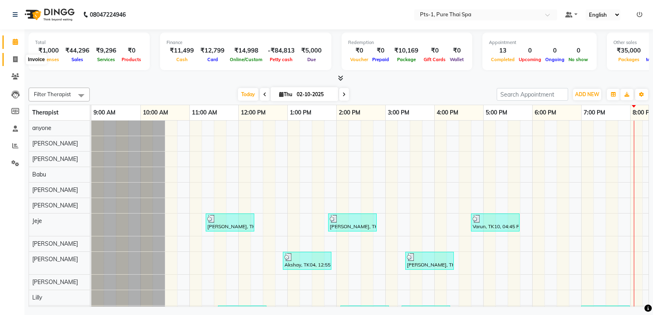
click at [19, 57] on span at bounding box center [15, 59] width 14 height 9
select select "service"
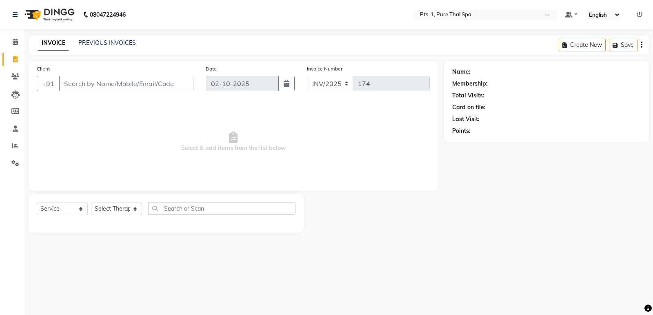
click at [92, 86] on input "Client" at bounding box center [126, 83] width 135 height 15
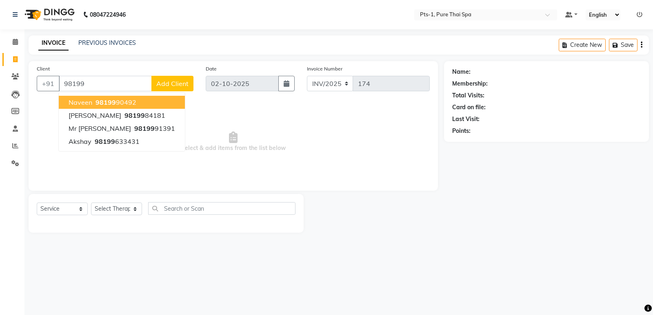
click at [107, 101] on span "98199" at bounding box center [105, 102] width 20 height 8
type input "9819990492"
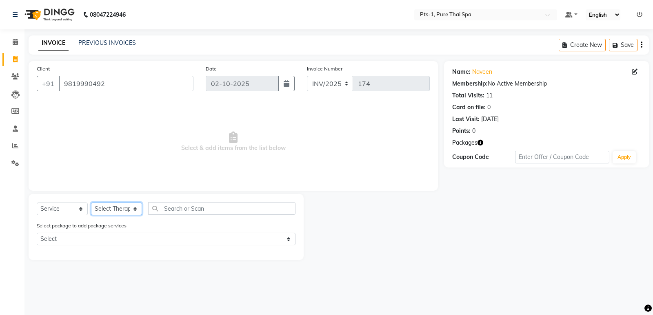
click at [130, 209] on select "Select Therapist [PERSON_NAME] anyone [PERSON_NAME] Jeje [PERSON_NAME] [PERSON_…" at bounding box center [116, 209] width 51 height 13
select select "88349"
click at [91, 203] on select "Select Therapist [PERSON_NAME] anyone [PERSON_NAME] Jeje [PERSON_NAME] [PERSON_…" at bounding box center [116, 209] width 51 height 13
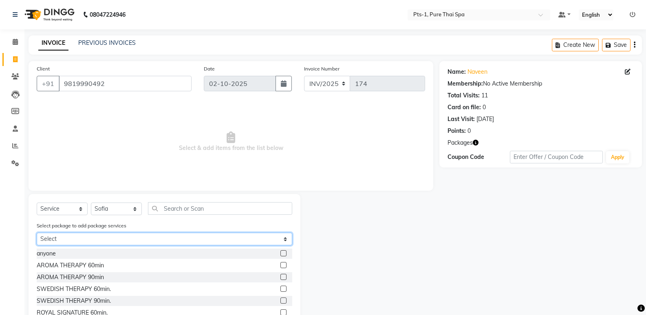
click at [108, 238] on select "Select PTS PACKAGE (5K) 3 SERVICES WITH STEAM" at bounding box center [165, 239] width 256 height 13
click at [37, 233] on select "Select PTS PACKAGE (5K) 3 SERVICES WITH STEAM" at bounding box center [165, 239] width 256 height 13
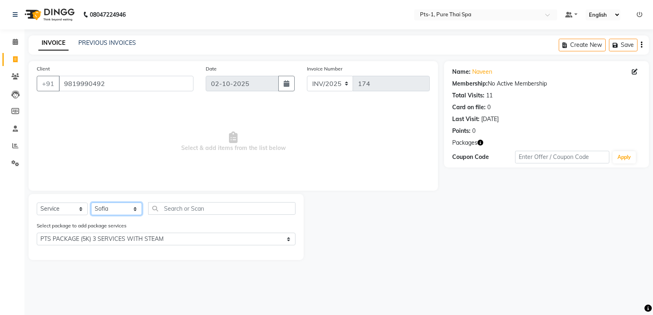
click at [109, 210] on select "Select Therapist [PERSON_NAME] anyone [PERSON_NAME] Jeje [PERSON_NAME] [PERSON_…" at bounding box center [116, 209] width 51 height 13
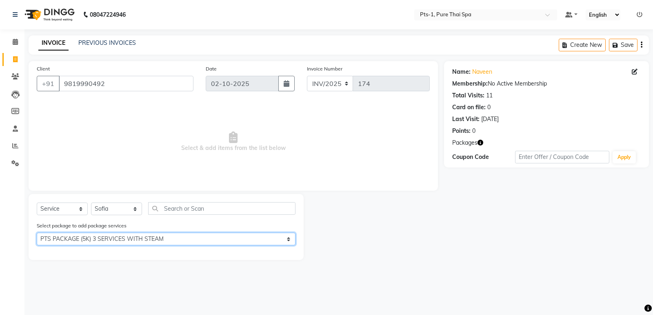
click at [110, 240] on select "Select PTS PACKAGE (5K) 3 SERVICES WITH STEAM" at bounding box center [166, 239] width 259 height 13
select select "0: undefined"
click at [37, 233] on select "Select PTS PACKAGE (5K) 3 SERVICES WITH STEAM" at bounding box center [166, 239] width 259 height 13
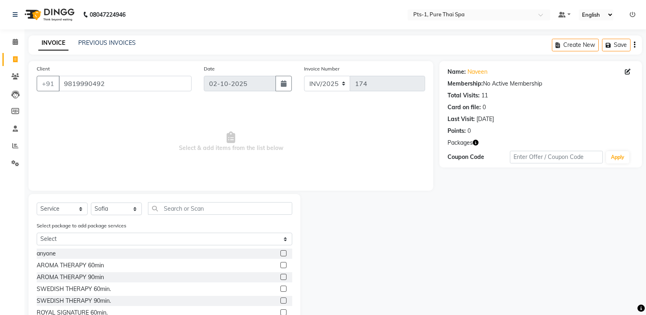
click at [281, 289] on label at bounding box center [284, 289] width 6 height 6
click at [281, 289] on input "checkbox" at bounding box center [283, 289] width 5 height 5
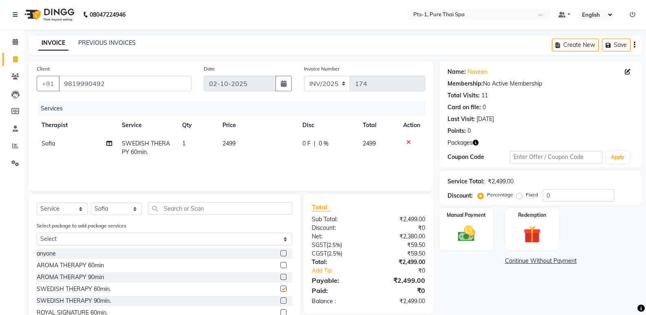
checkbox input "false"
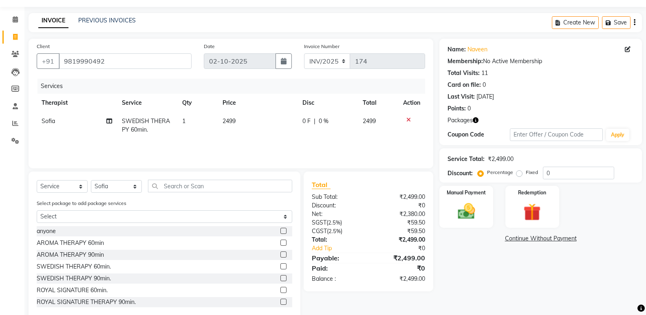
scroll to position [39, 0]
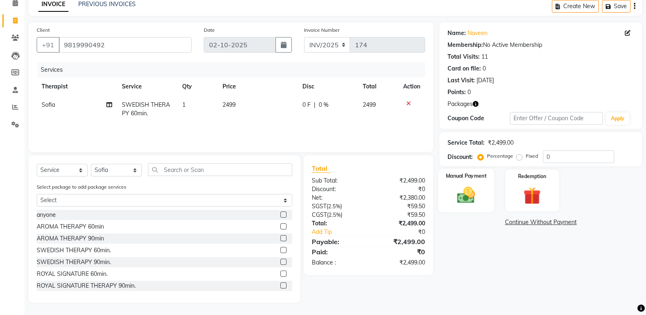
click at [465, 208] on div "Manual Payment" at bounding box center [467, 191] width 56 height 44
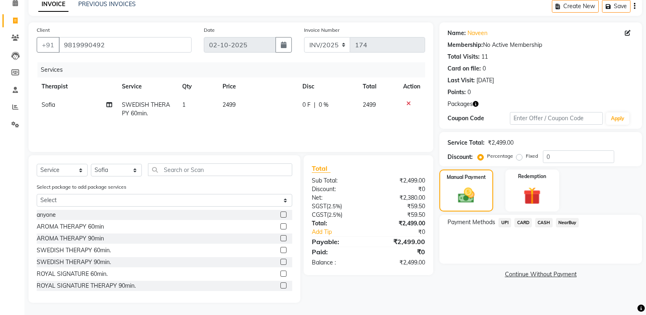
click at [508, 224] on span "UPI" at bounding box center [505, 222] width 13 height 9
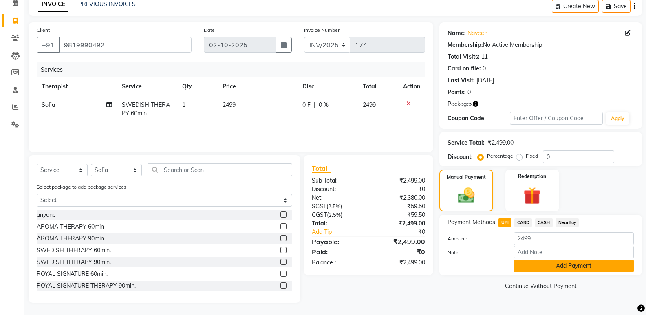
click at [529, 268] on button "Add Payment" at bounding box center [574, 266] width 120 height 13
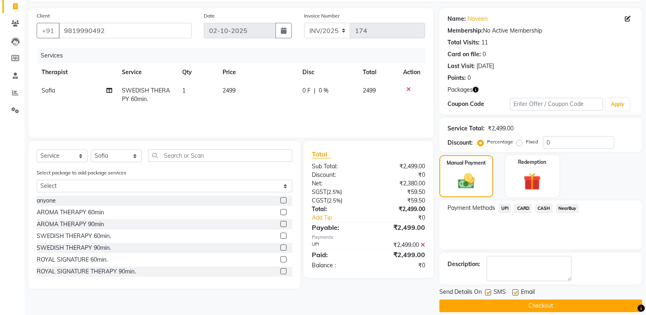
scroll to position [62, 0]
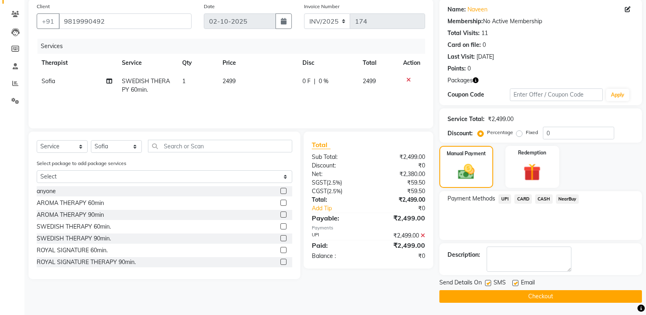
click at [513, 283] on label at bounding box center [516, 283] width 6 height 6
click at [513, 283] on input "checkbox" at bounding box center [515, 283] width 5 height 5
checkbox input "false"
click at [490, 284] on label at bounding box center [488, 283] width 6 height 6
click at [490, 284] on input "checkbox" at bounding box center [487, 283] width 5 height 5
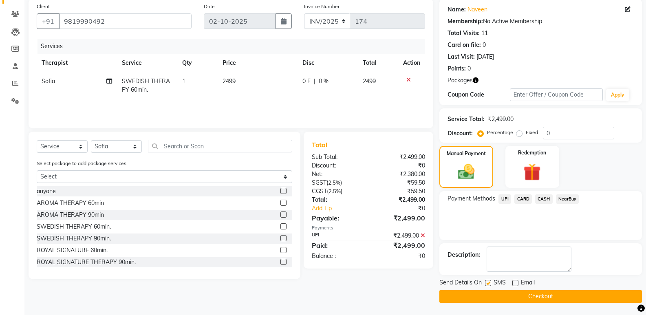
checkbox input "false"
click at [499, 296] on button "Checkout" at bounding box center [541, 296] width 203 height 13
